Goal: Task Accomplishment & Management: Manage account settings

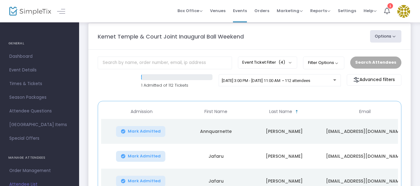
scroll to position [2, 0]
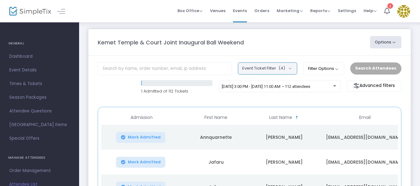
click at [285, 66] on span "(4)" at bounding box center [281, 68] width 7 height 5
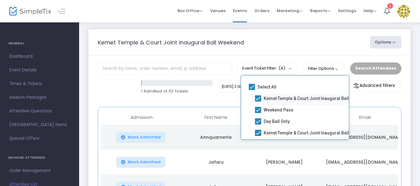
click at [259, 100] on span at bounding box center [258, 98] width 6 height 6
click at [258, 101] on input "Kemet Temple & Court Joint Inaugural Ball Weekend" at bounding box center [258, 101] width 0 height 0
checkbox input "false"
click at [258, 120] on span at bounding box center [258, 121] width 6 height 6
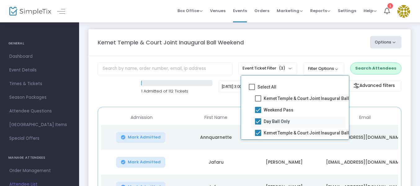
click at [258, 124] on input "Day Ball Only" at bounding box center [258, 124] width 0 height 0
checkbox input "false"
click at [258, 131] on span at bounding box center [258, 133] width 6 height 6
click at [258, 136] on input "Kemet Temple & Court Joint Inaugural Ball Weekend (Early Bird)" at bounding box center [258, 136] width 0 height 0
checkbox input "false"
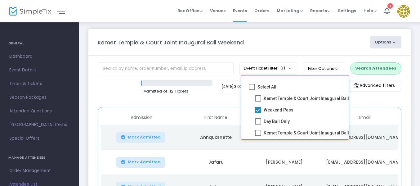
click at [213, 94] on div "1 Admitted of 112 Tickets" at bounding box center [176, 87] width 77 height 14
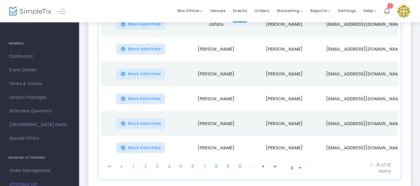
scroll to position [195, 0]
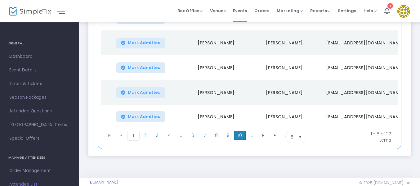
click at [240, 136] on span "10" at bounding box center [240, 134] width 12 height 9
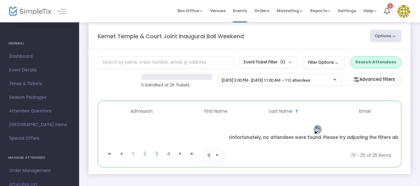
scroll to position [34, 0]
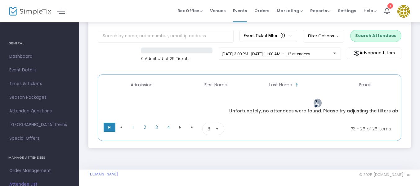
click at [107, 127] on span at bounding box center [110, 126] width 12 height 9
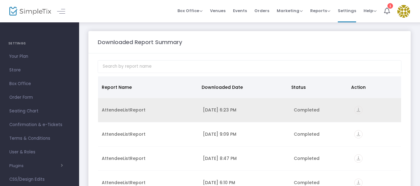
click at [354, 107] on icon "vertical_align_bottom" at bounding box center [358, 110] width 8 height 8
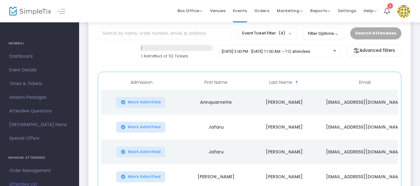
scroll to position [15, 0]
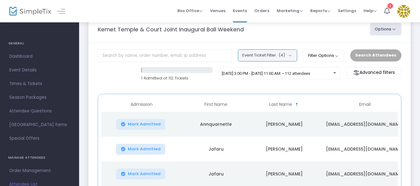
click at [291, 58] on button "Event Ticket Filter (4)" at bounding box center [267, 55] width 59 height 12
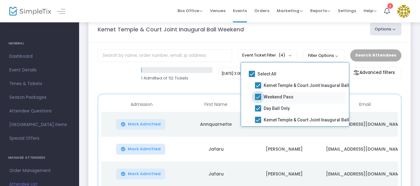
click at [256, 97] on span at bounding box center [258, 97] width 6 height 6
click at [258, 100] on input "Weekend Pass" at bounding box center [258, 100] width 0 height 0
checkbox input "false"
click at [306, 40] on m-panel-header "Kemet Temple & Court Joint Inaugural Ball Weekend Options Export List Print Nam…" at bounding box center [249, 29] width 322 height 26
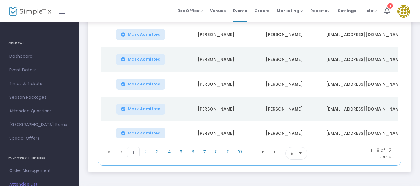
scroll to position [179, 0]
click at [226, 152] on span "9" at bounding box center [228, 151] width 12 height 9
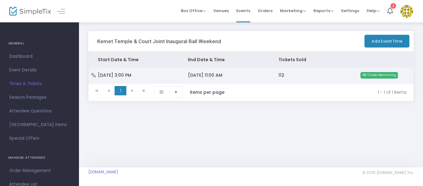
click at [131, 75] on span "Fri 9/26/2025 3:00 PM" at bounding box center [114, 75] width 33 height 6
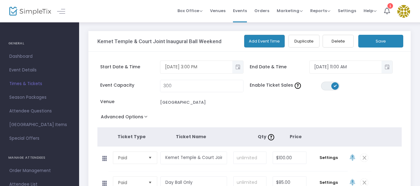
click at [237, 66] on span "Toggle popup" at bounding box center [237, 67] width 10 height 10
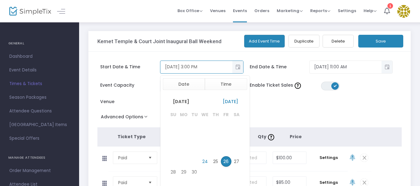
scroll to position [9, 0]
click at [226, 85] on button "Time" at bounding box center [226, 84] width 42 height 12
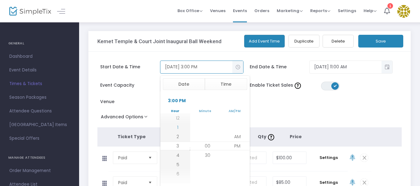
click at [178, 124] on li "1" at bounding box center [178, 126] width 22 height 9
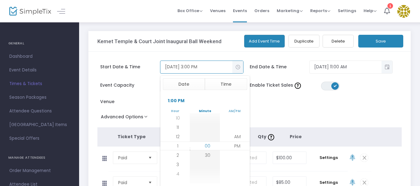
click at [204, 144] on li "00" at bounding box center [207, 145] width 22 height 9
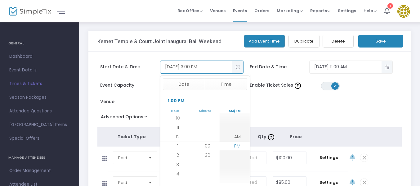
click at [238, 143] on span "PM" at bounding box center [237, 146] width 6 height 6
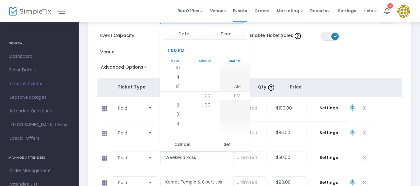
scroll to position [50, 0]
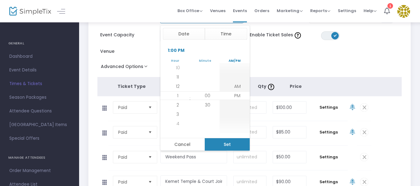
click at [229, 143] on button "Set" at bounding box center [227, 144] width 45 height 12
type input "9/26/2025 1:00 PM"
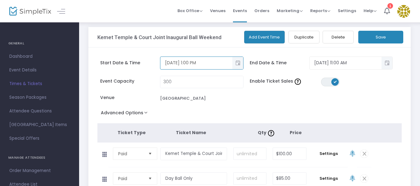
scroll to position [0, 0]
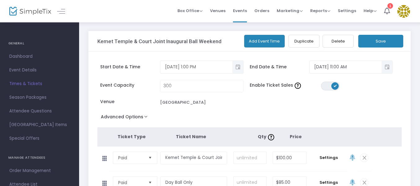
click at [367, 42] on button "Save" at bounding box center [380, 41] width 45 height 13
click at [25, 84] on span "Times & Tickets" at bounding box center [39, 84] width 60 height 8
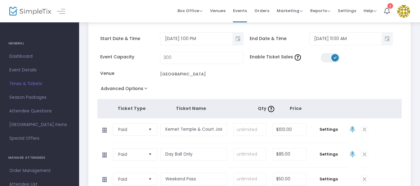
scroll to position [27, 0]
